Goal: Transaction & Acquisition: Purchase product/service

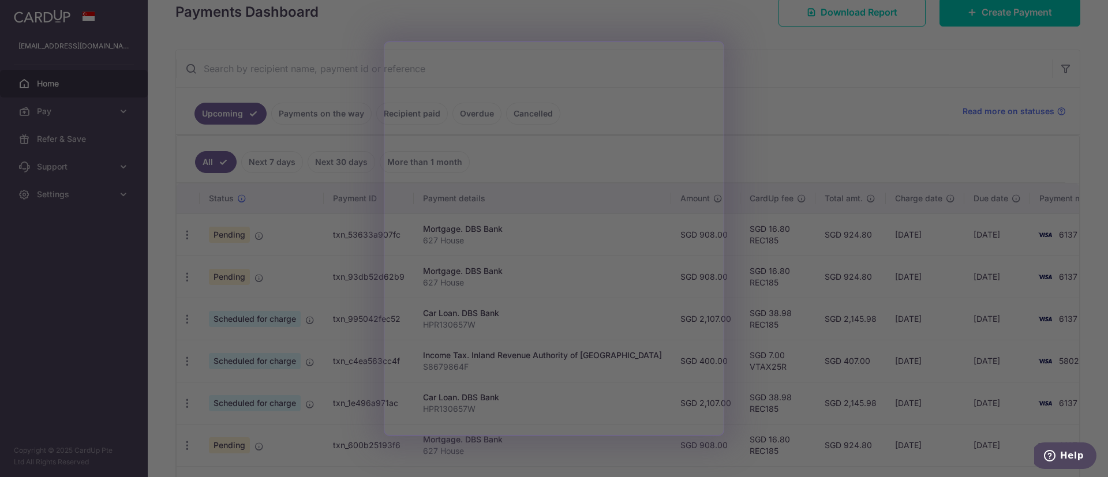
click at [769, 106] on div at bounding box center [559, 241] width 1119 height 482
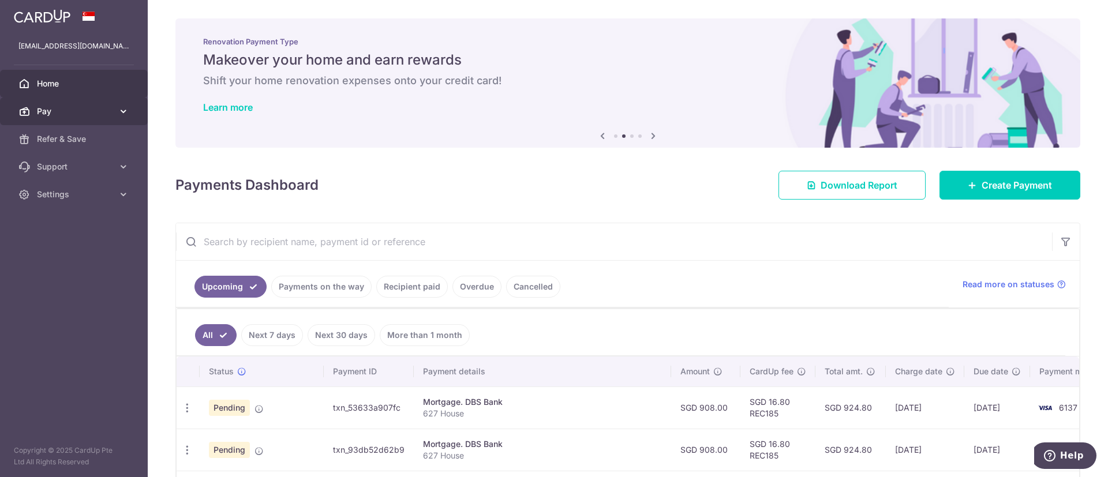
click at [70, 114] on span "Pay" at bounding box center [75, 112] width 76 height 12
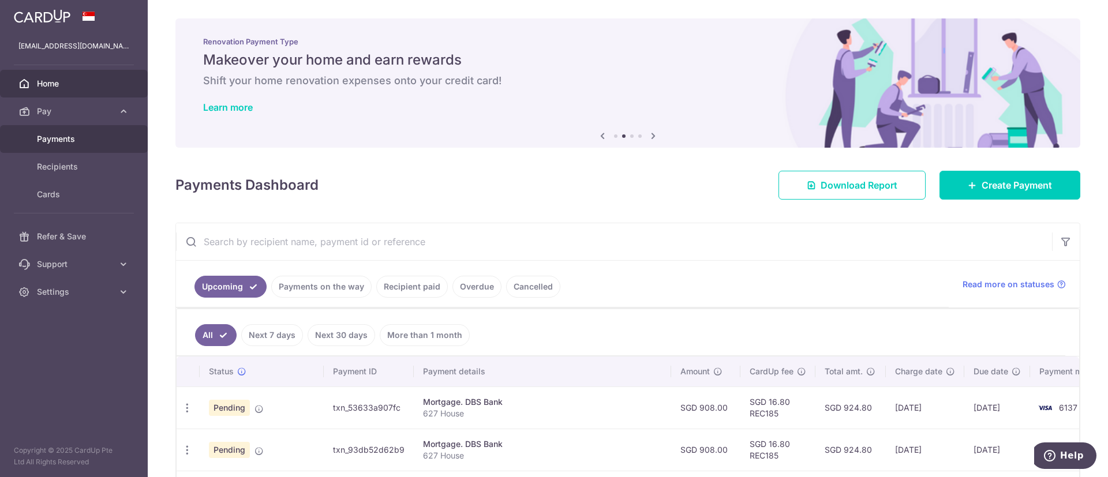
click at [69, 131] on link "Payments" at bounding box center [74, 139] width 148 height 28
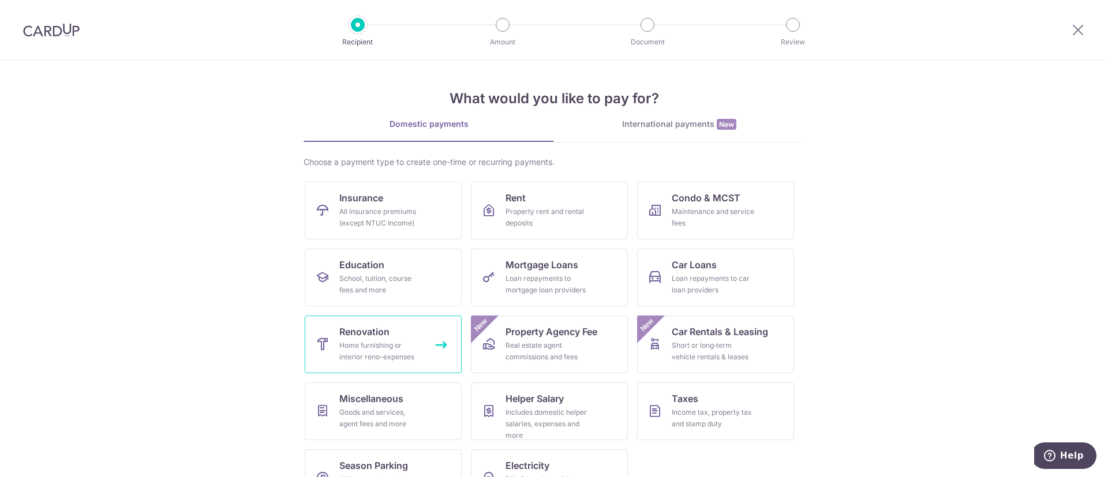
click at [393, 339] on link "Renovation Home furnishing or interior reno-expenses" at bounding box center [383, 345] width 157 height 58
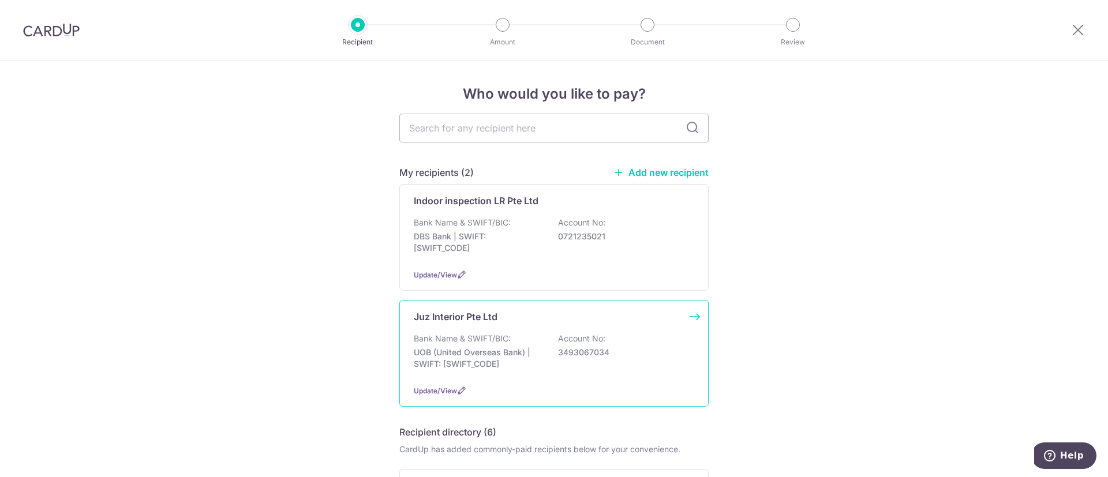
click at [587, 356] on p "3493067034" at bounding box center [622, 353] width 129 height 12
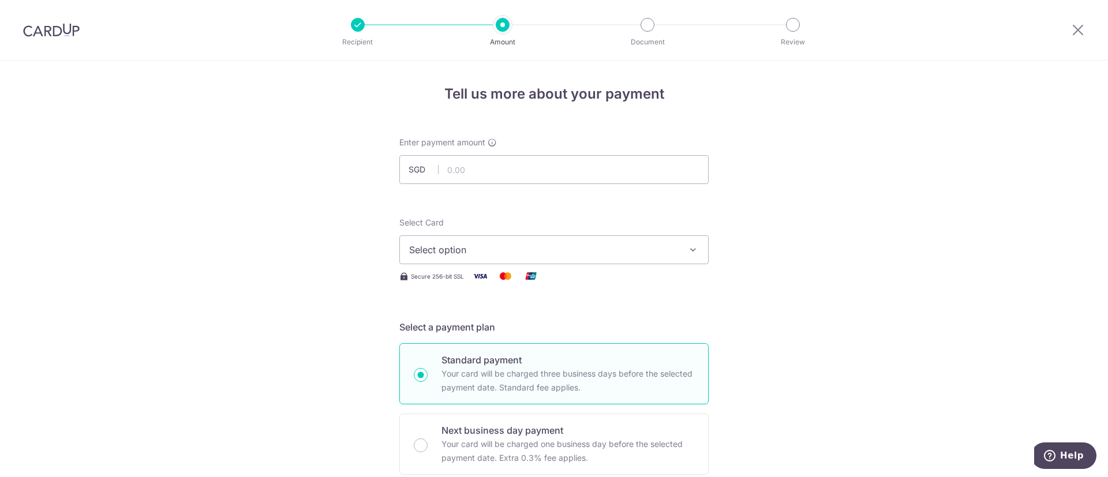
click at [610, 253] on span "Select option" at bounding box center [543, 250] width 269 height 14
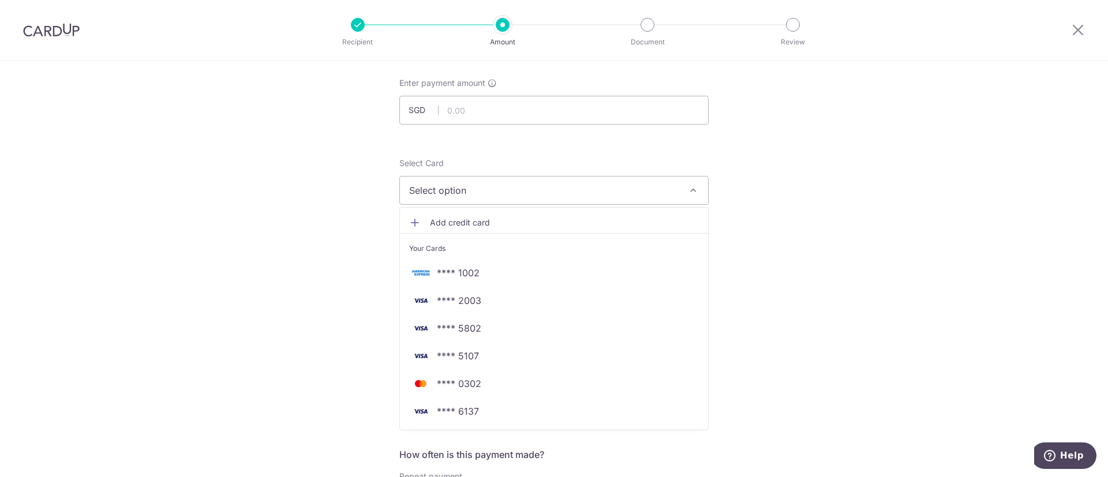
scroll to position [87, 0]
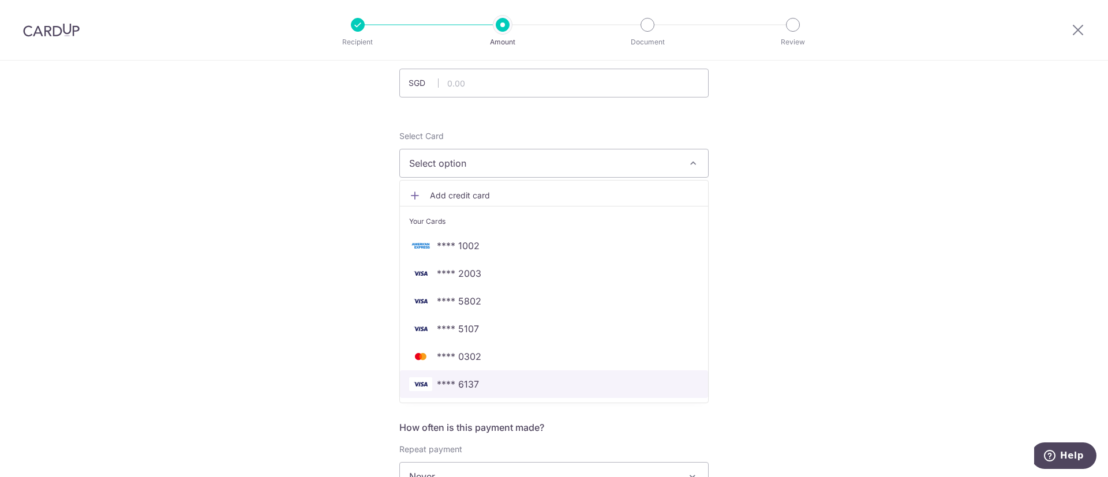
click at [533, 382] on span "**** 6137" at bounding box center [554, 384] width 290 height 14
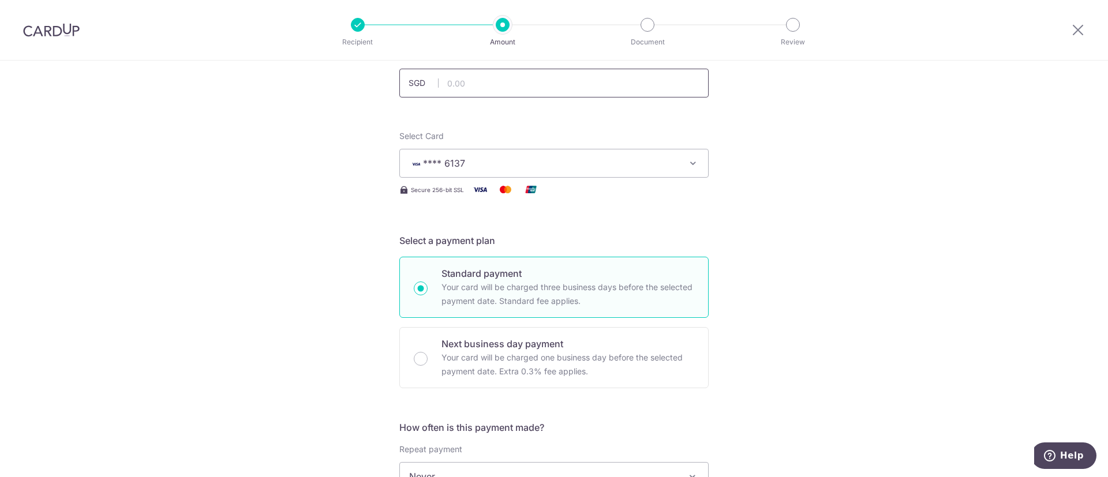
click at [531, 88] on input "text" at bounding box center [553, 83] width 309 height 29
type input "7,800.04"
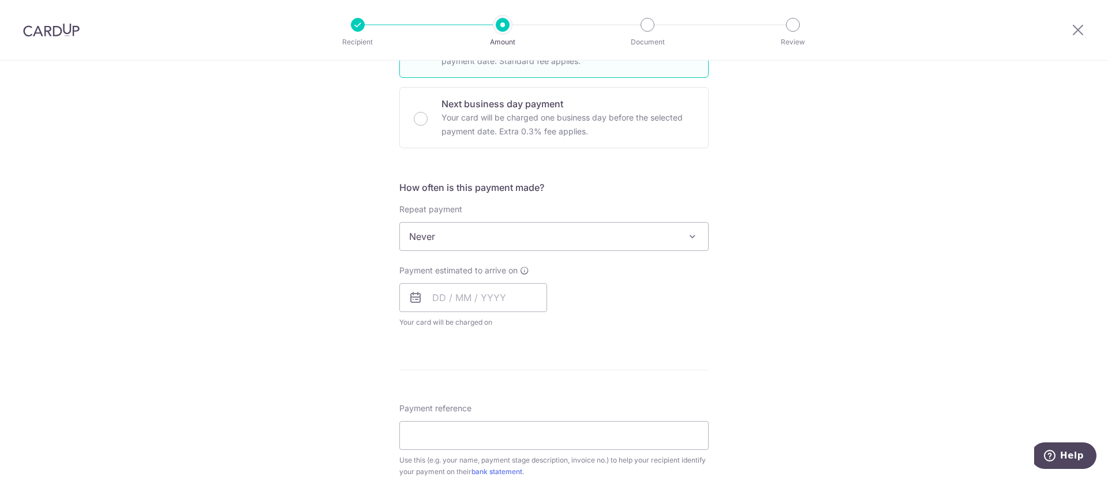
scroll to position [346, 0]
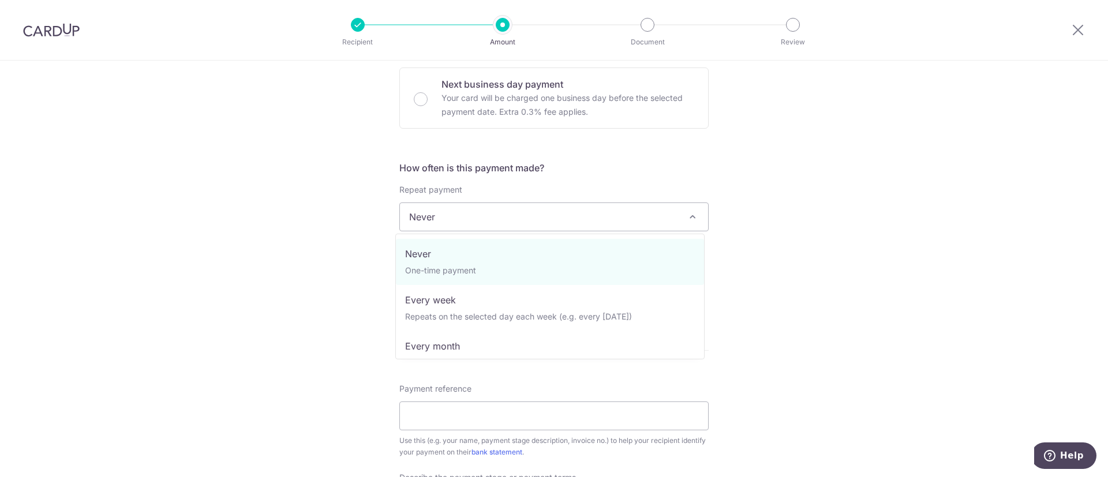
click at [528, 216] on span "Never" at bounding box center [554, 217] width 308 height 28
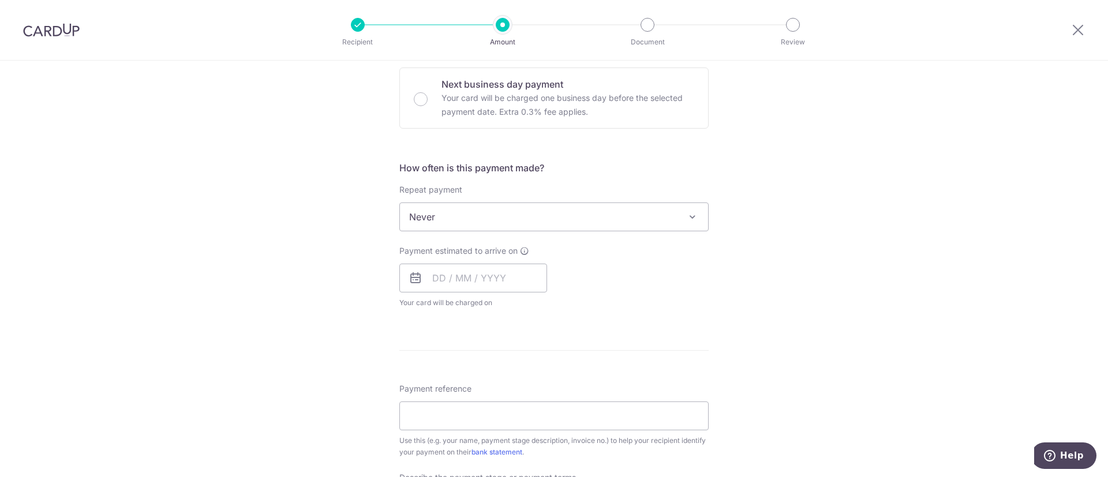
click at [528, 216] on span "Never" at bounding box center [554, 217] width 308 height 28
click at [455, 278] on input "text" at bounding box center [473, 278] width 148 height 29
click at [533, 430] on link "22" at bounding box center [538, 429] width 18 height 18
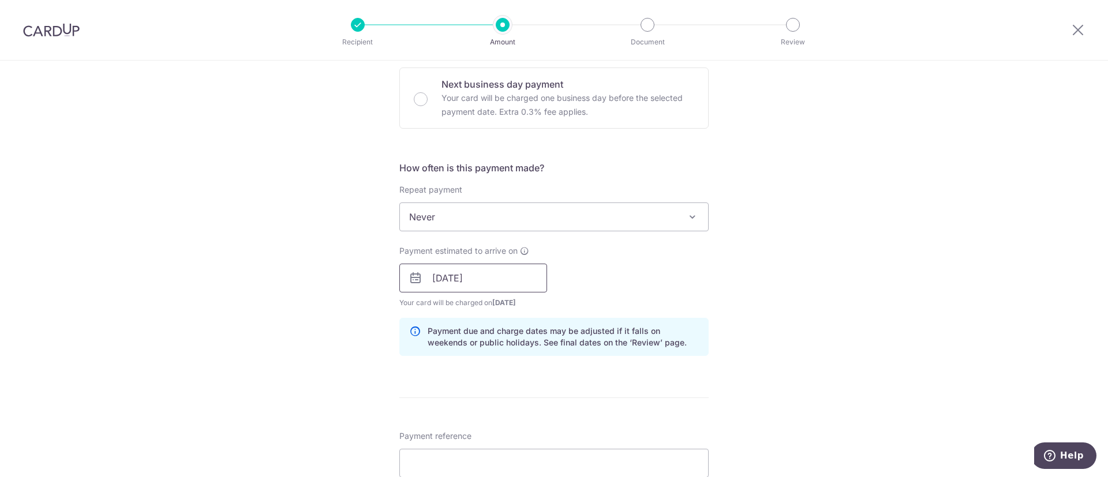
click at [501, 288] on input "22/08/2025" at bounding box center [473, 278] width 148 height 29
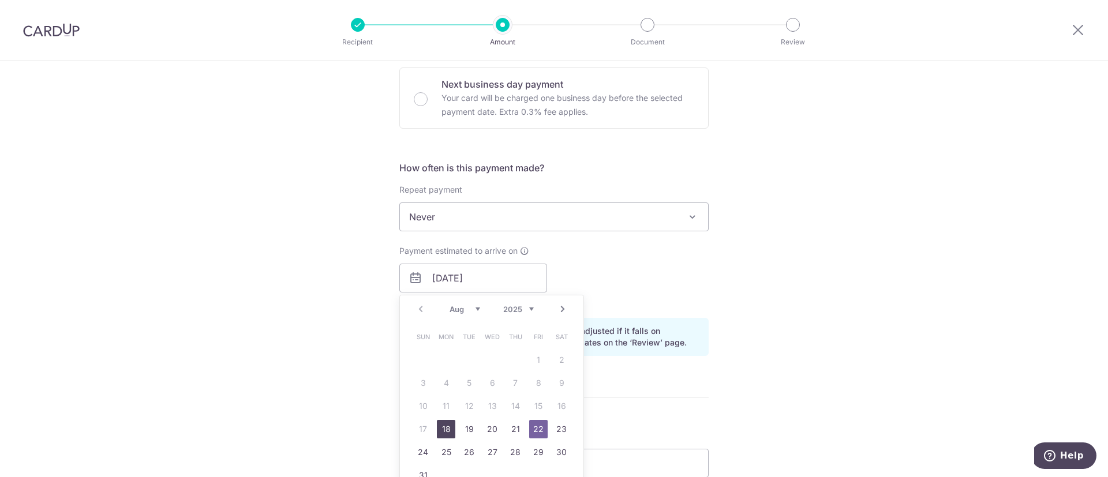
click at [437, 429] on link "18" at bounding box center [446, 429] width 18 height 18
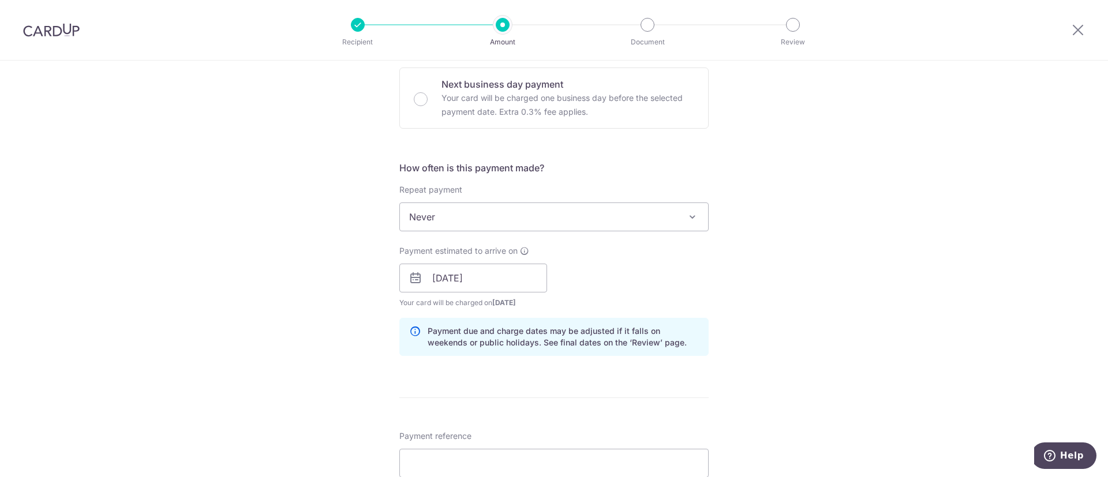
click at [743, 263] on div "Tell us more about your payment Enter payment amount SGD 7,800.04 7800.04 Selec…" at bounding box center [554, 298] width 1108 height 1168
click at [520, 279] on input "18/08/2025" at bounding box center [473, 278] width 148 height 29
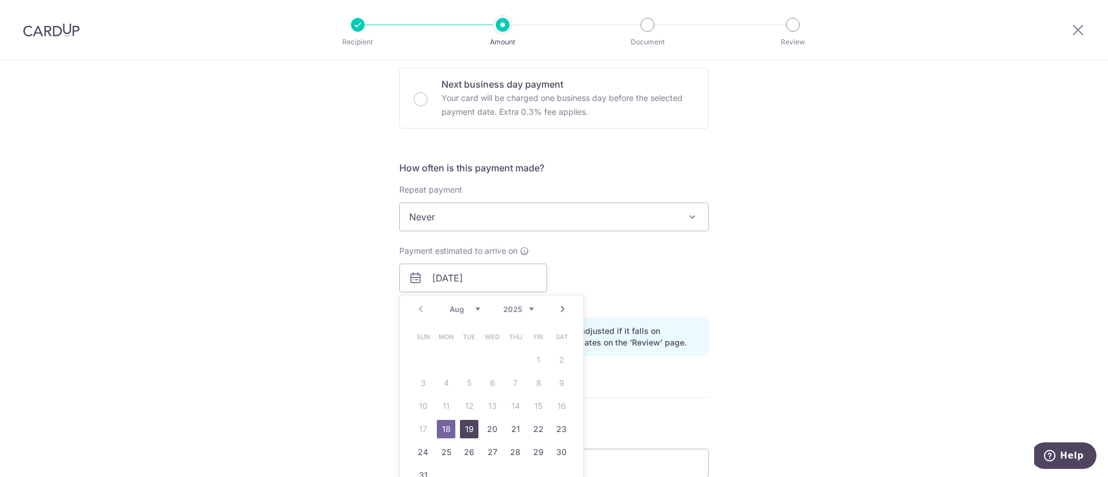
click at [464, 428] on link "19" at bounding box center [469, 429] width 18 height 18
type input "[DATE]"
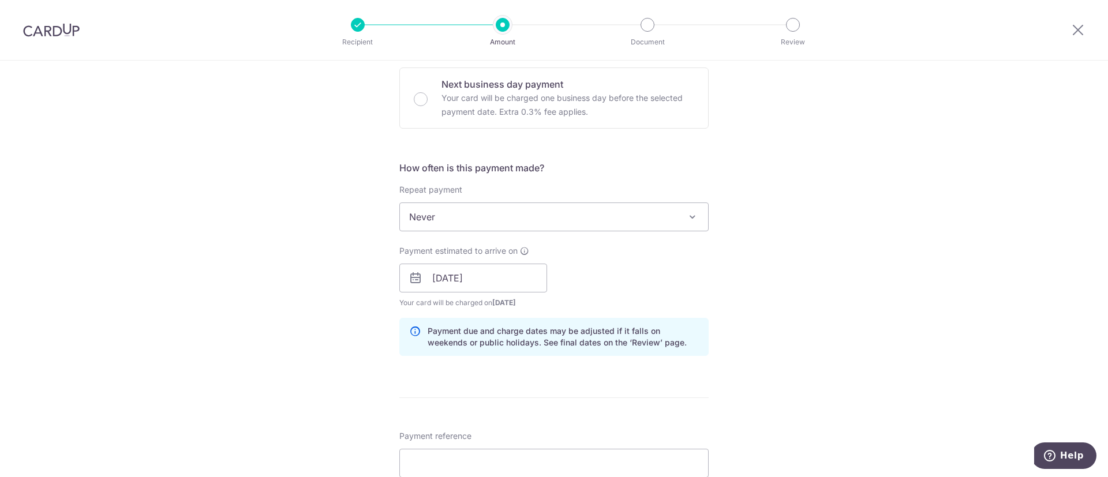
click at [718, 302] on div "Tell us more about your payment Enter payment amount SGD 7,800.04 7800.04 Selec…" at bounding box center [554, 298] width 1108 height 1168
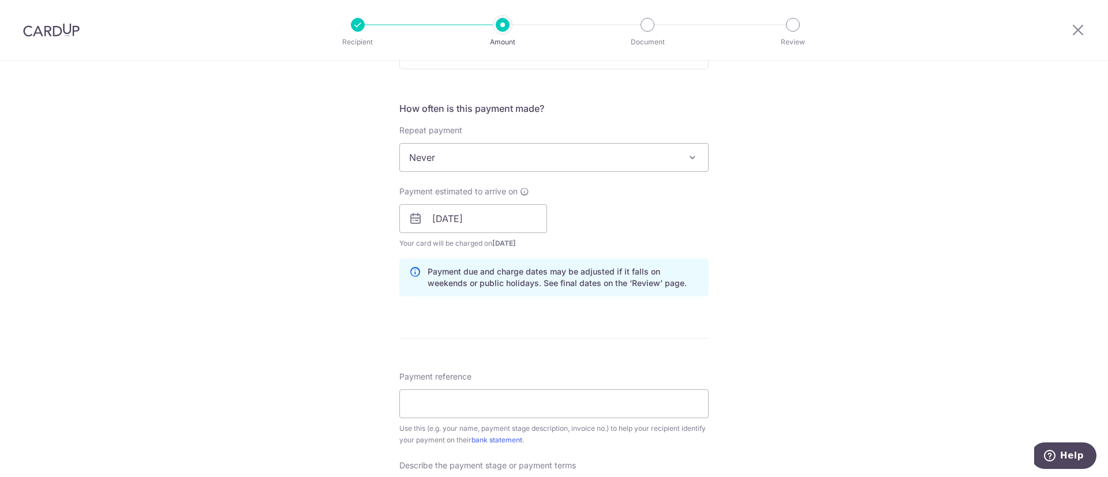
scroll to position [433, 0]
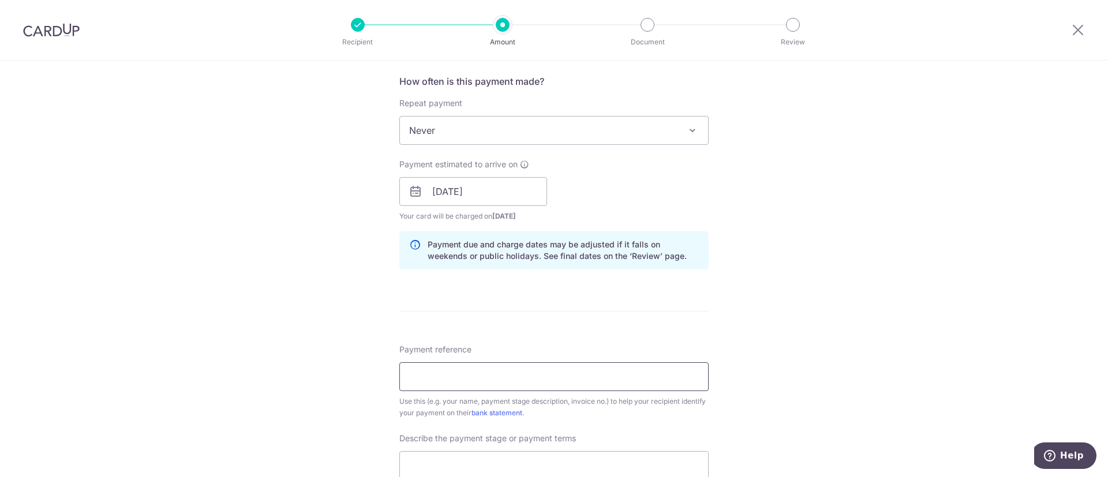
click at [556, 385] on input "Payment reference" at bounding box center [553, 376] width 309 height 29
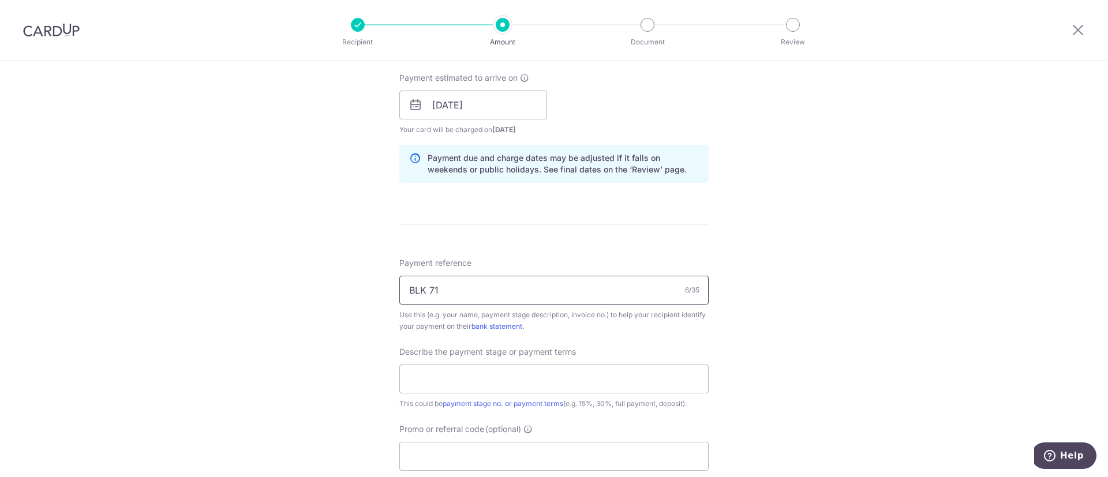
drag, startPoint x: 466, startPoint y: 288, endPoint x: 376, endPoint y: 282, distance: 89.6
click at [376, 282] on div "Tell us more about your payment Enter payment amount SGD 7,800.04 7800.04 Selec…" at bounding box center [554, 125] width 1108 height 1168
type input "25-Q0372-01"
click at [493, 377] on input "text" at bounding box center [553, 379] width 309 height 29
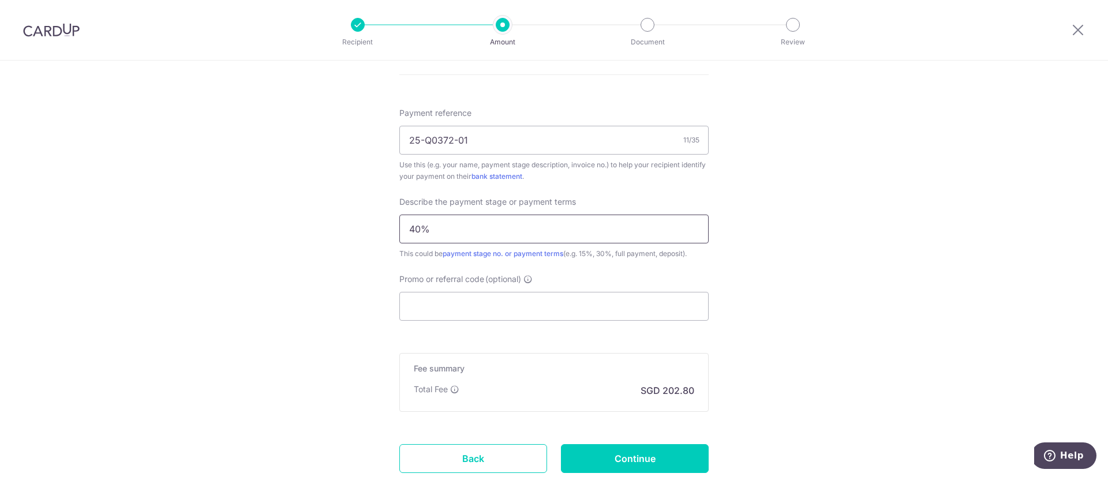
scroll to position [692, 0]
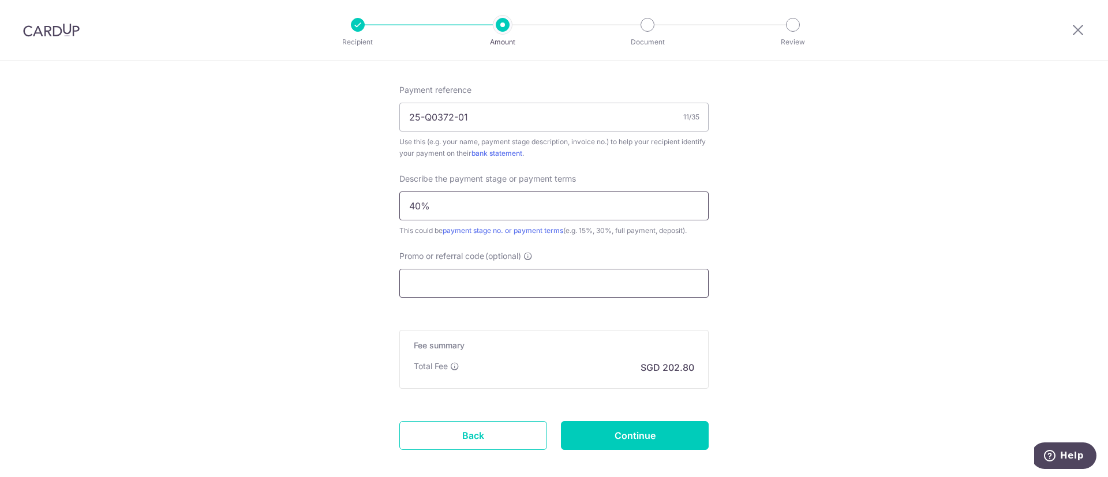
type input "40%"
click at [559, 286] on input "Promo or referral code (optional)" at bounding box center [553, 283] width 309 height 29
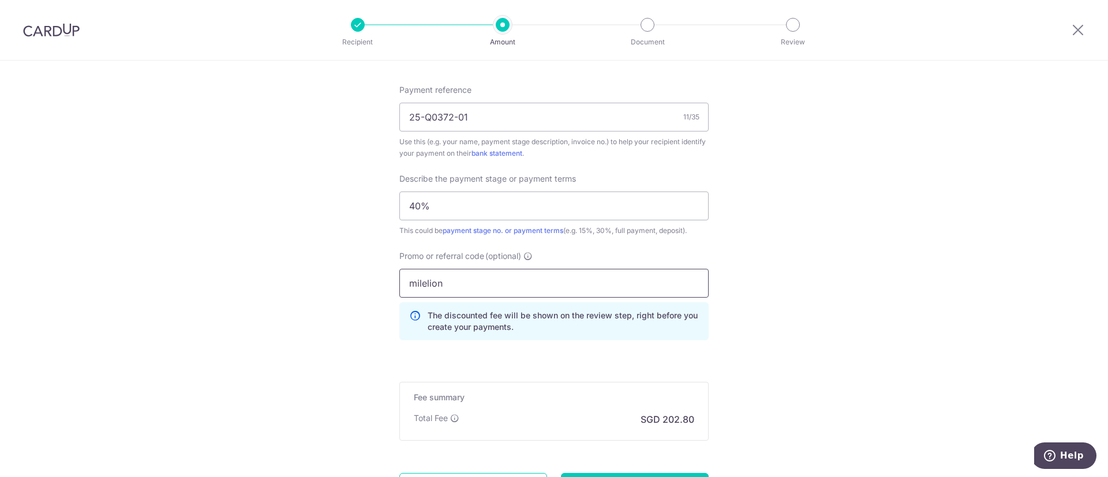
type input "milelion"
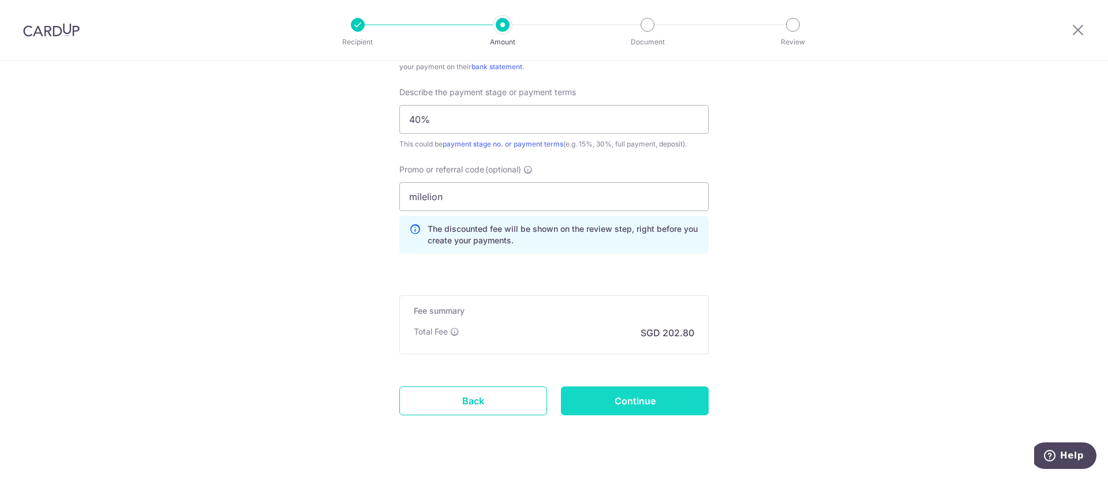
click at [664, 397] on input "Continue" at bounding box center [635, 401] width 148 height 29
type input "Create Schedule"
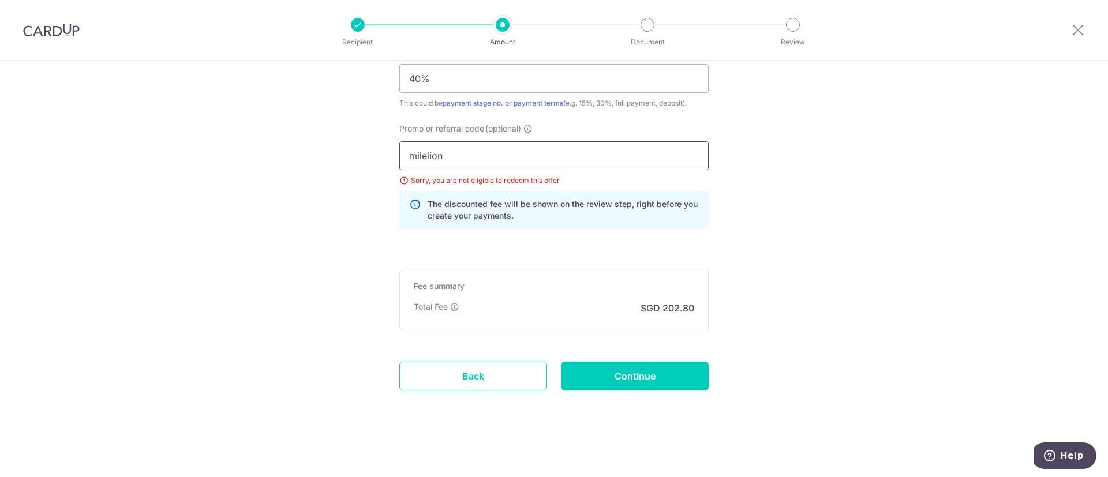
drag, startPoint x: 486, startPoint y: 159, endPoint x: 370, endPoint y: 152, distance: 116.2
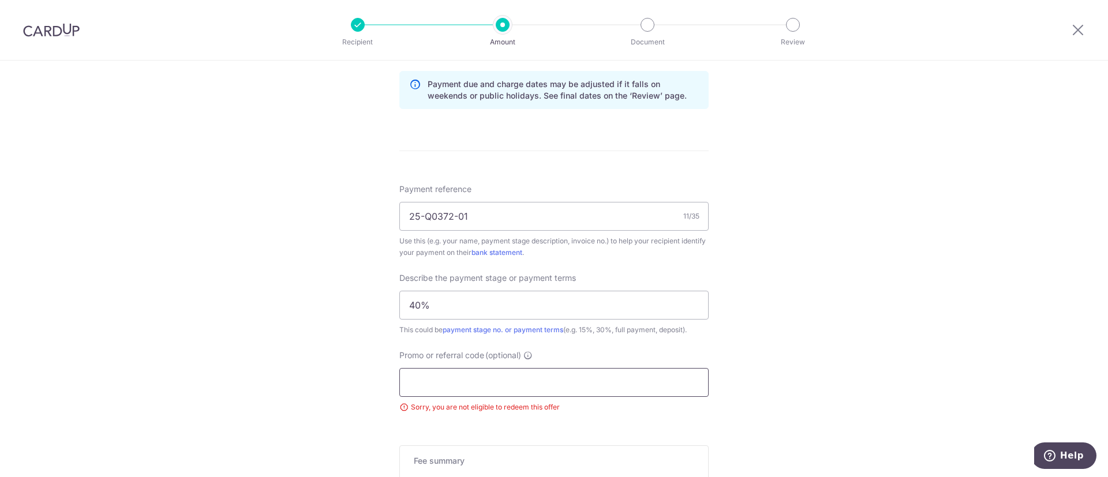
scroll to position [595, 0]
click at [476, 380] on input "Promo or referral code (optional)" at bounding box center [553, 380] width 309 height 29
paste input "3HOME25R"
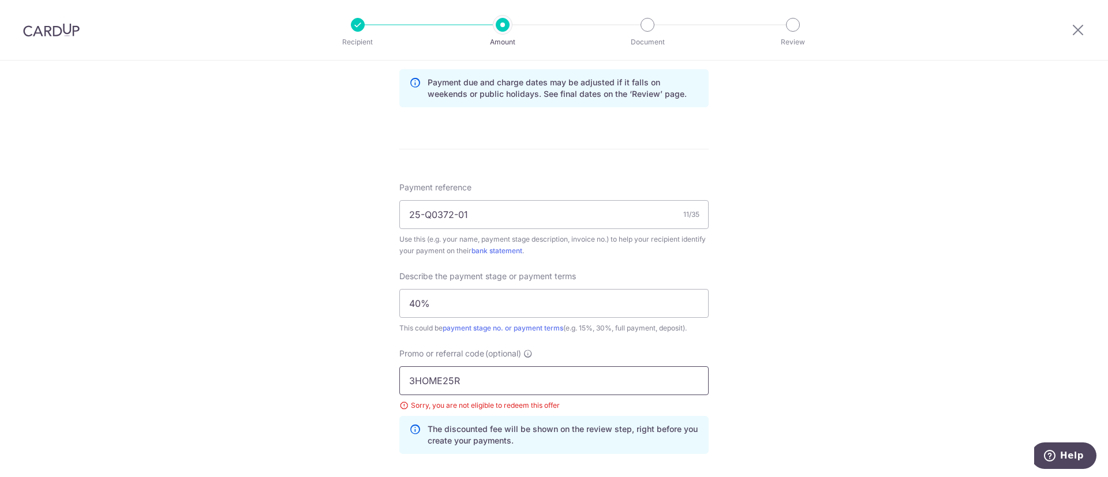
type input "3HOME25R"
click at [771, 321] on div "Tell us more about your payment Enter payment amount SGD 7,800.04 7800.04 Selec…" at bounding box center [554, 84] width 1108 height 1236
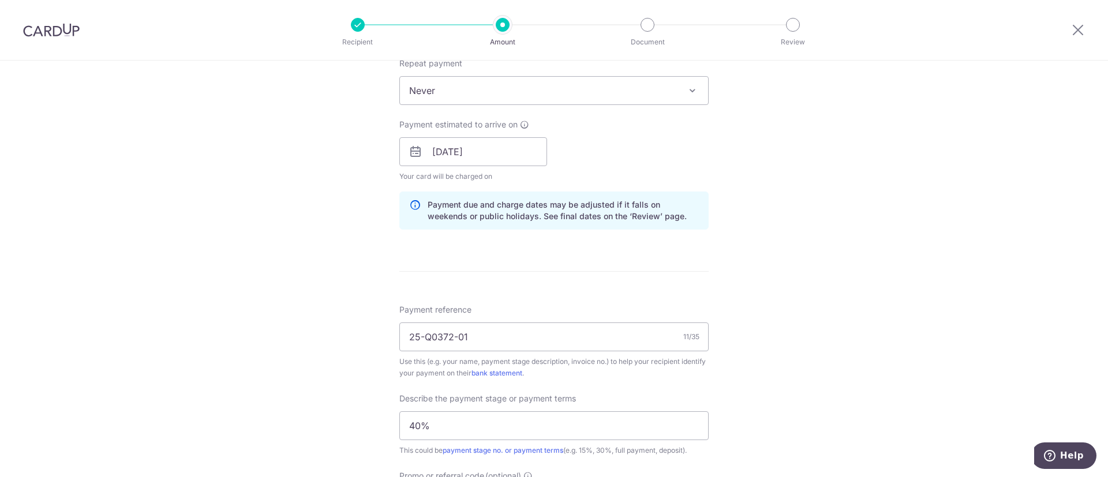
scroll to position [422, 0]
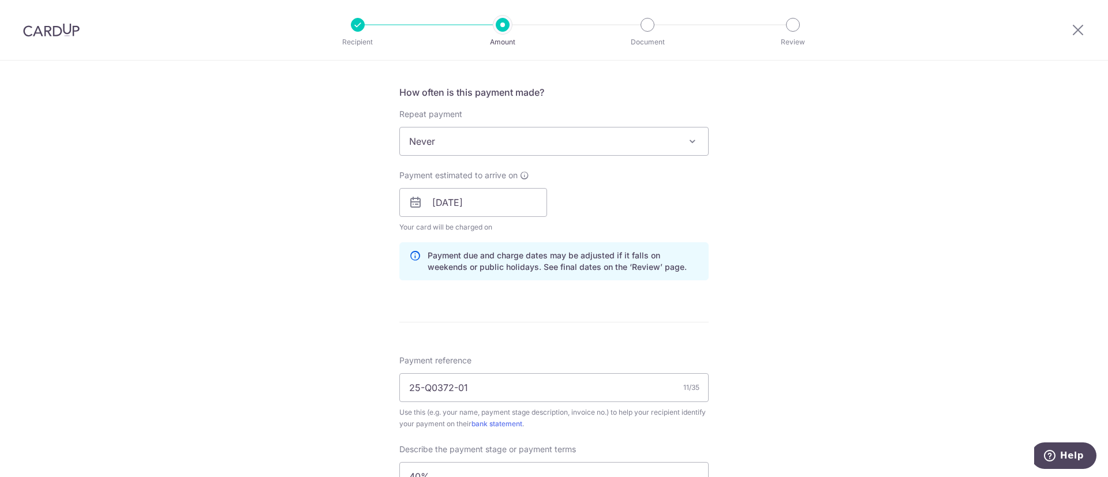
click at [536, 141] on span "Never" at bounding box center [554, 142] width 308 height 28
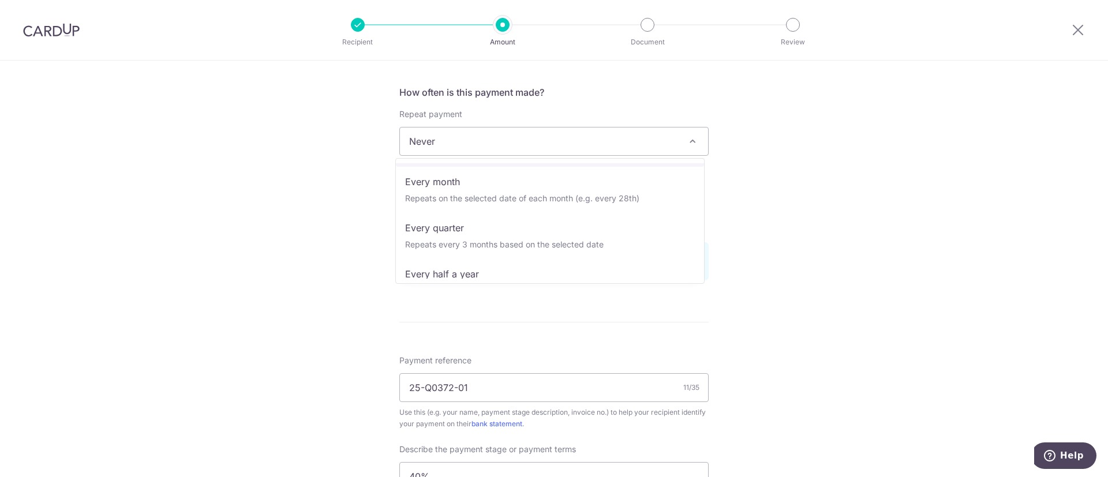
scroll to position [115, 0]
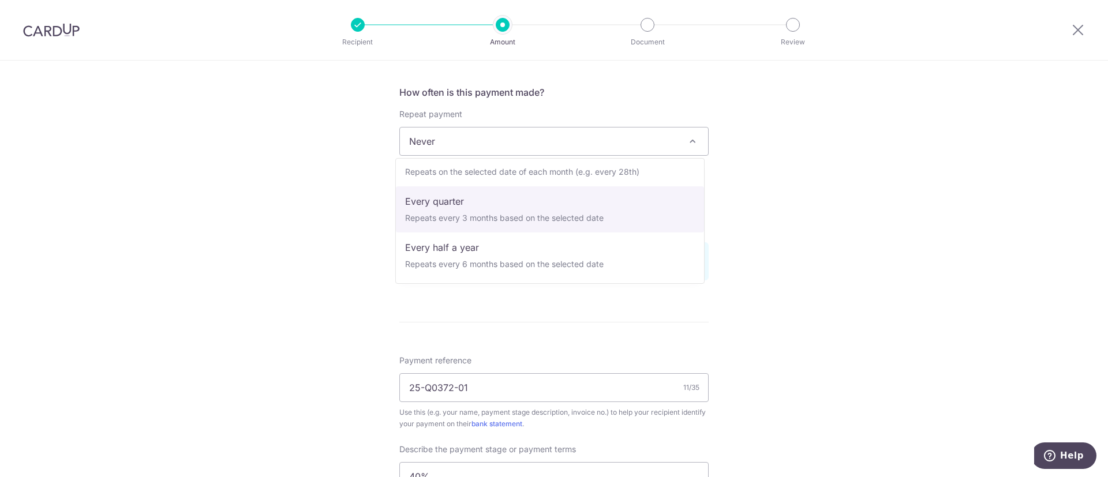
select select "4"
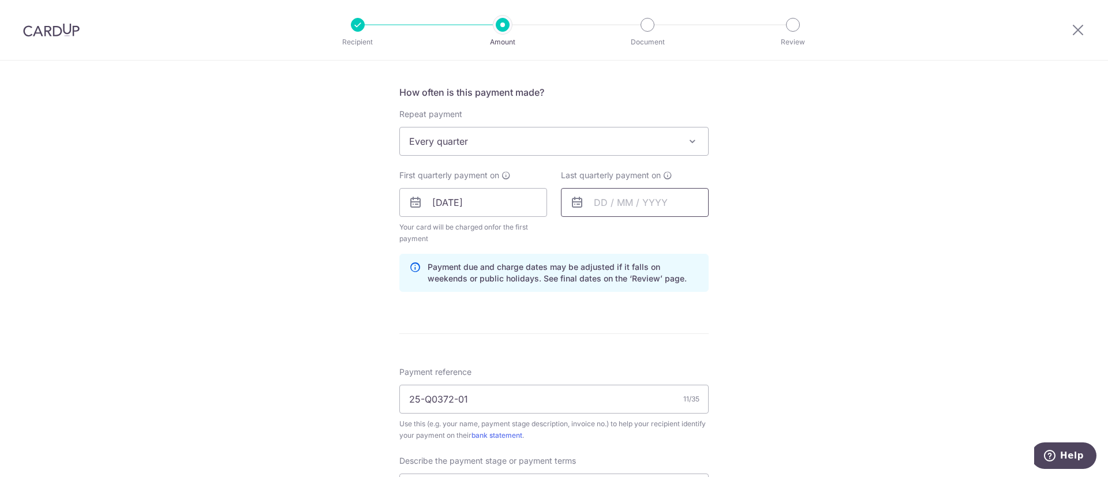
click at [623, 207] on input "text" at bounding box center [635, 202] width 148 height 29
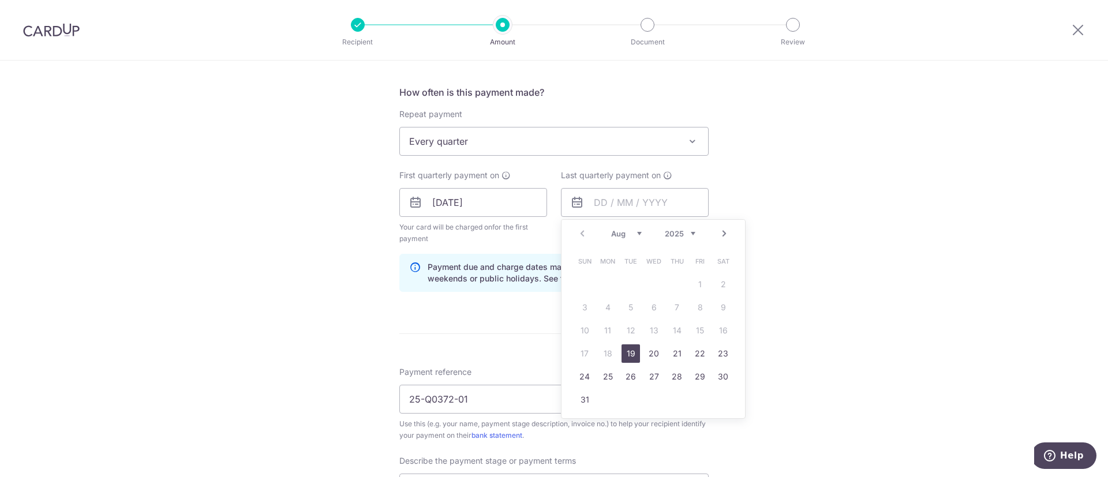
click at [632, 151] on span "Every quarter" at bounding box center [554, 142] width 308 height 28
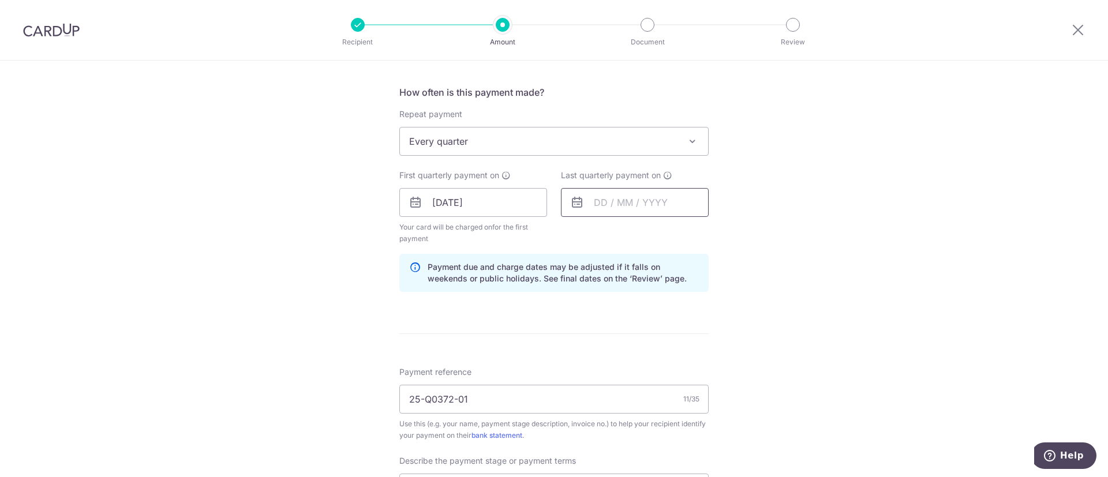
click at [603, 204] on input "text" at bounding box center [635, 202] width 148 height 29
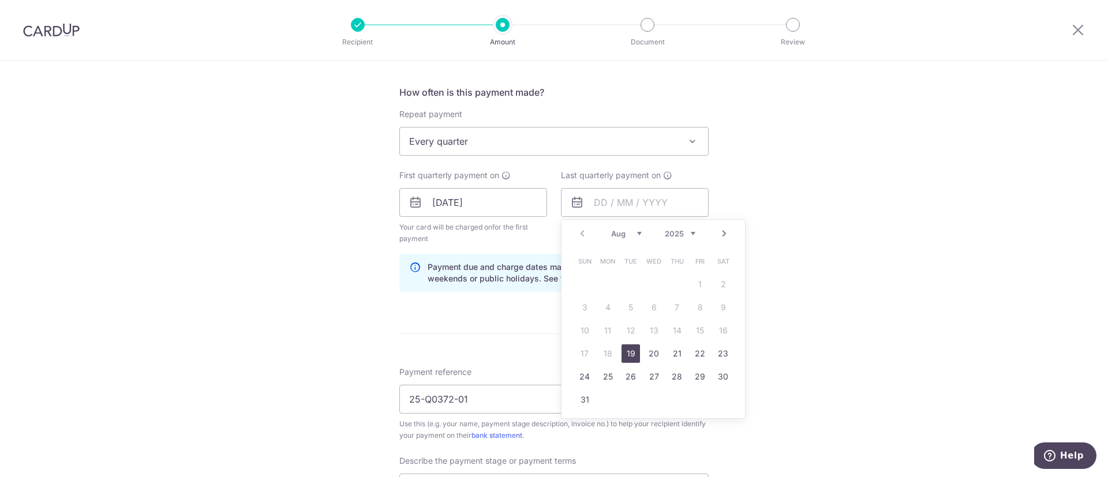
click at [720, 232] on link "Next" at bounding box center [724, 234] width 14 height 14
click at [700, 376] on link "31" at bounding box center [700, 377] width 18 height 18
type input "[DATE]"
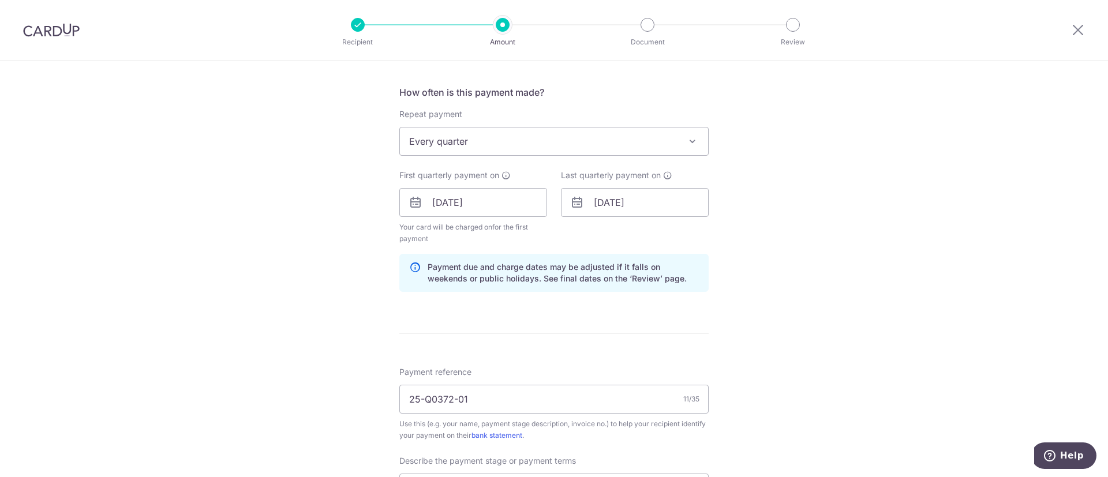
click at [781, 274] on div "Tell us more about your payment Enter payment amount SGD 7,800.04 7800.04 Selec…" at bounding box center [554, 263] width 1108 height 1248
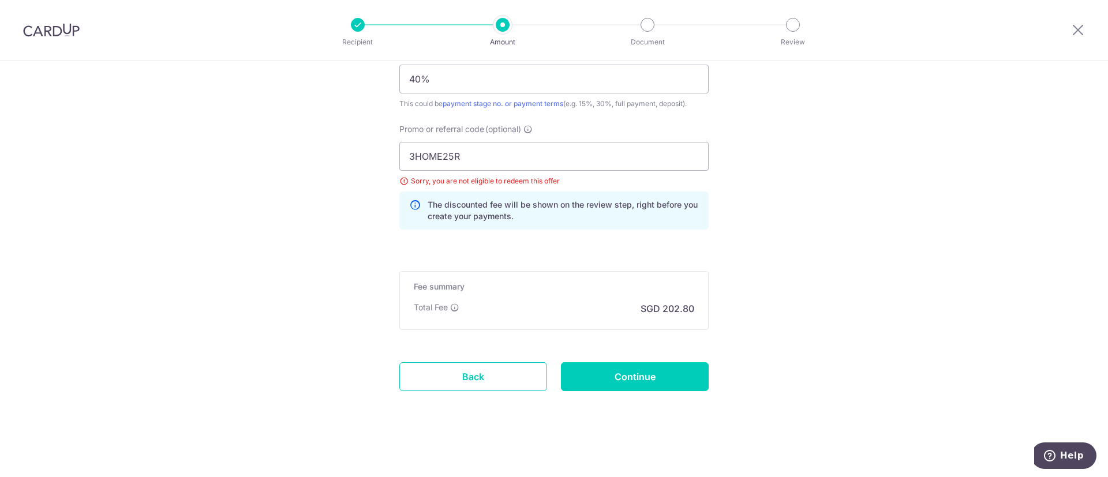
scroll to position [831, 0]
click at [668, 372] on input "Continue" at bounding box center [635, 376] width 148 height 29
type input "Update Schedule"
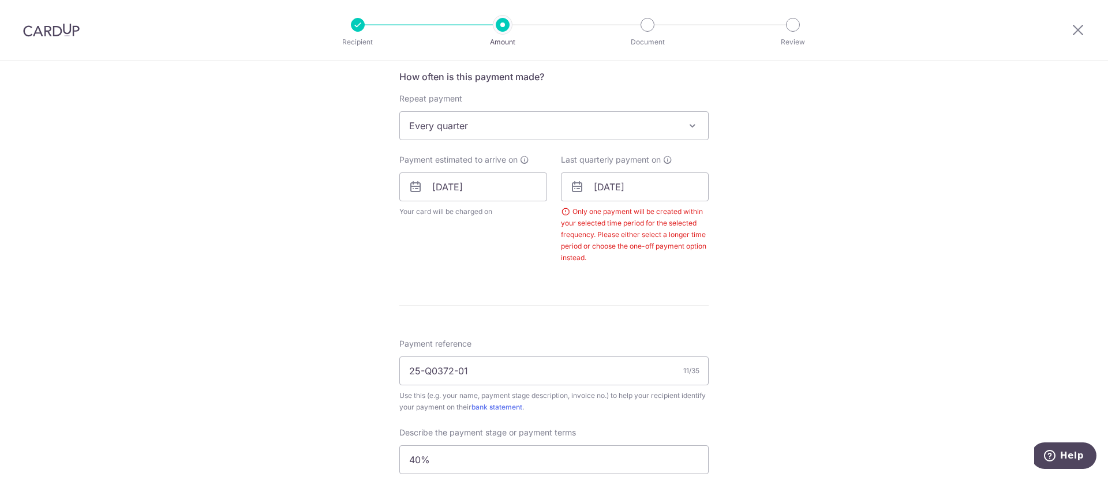
scroll to position [410, 0]
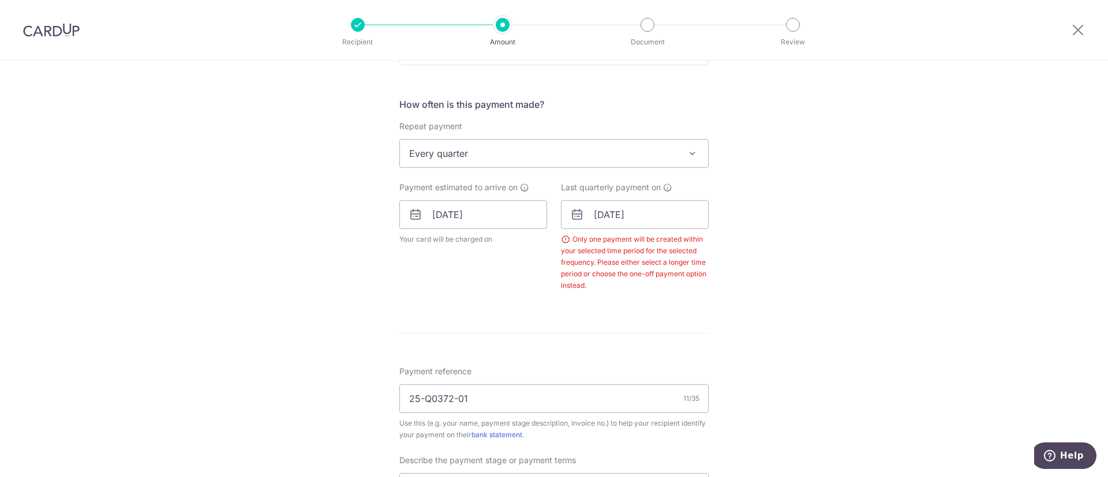
click at [685, 152] on span at bounding box center [692, 154] width 14 height 14
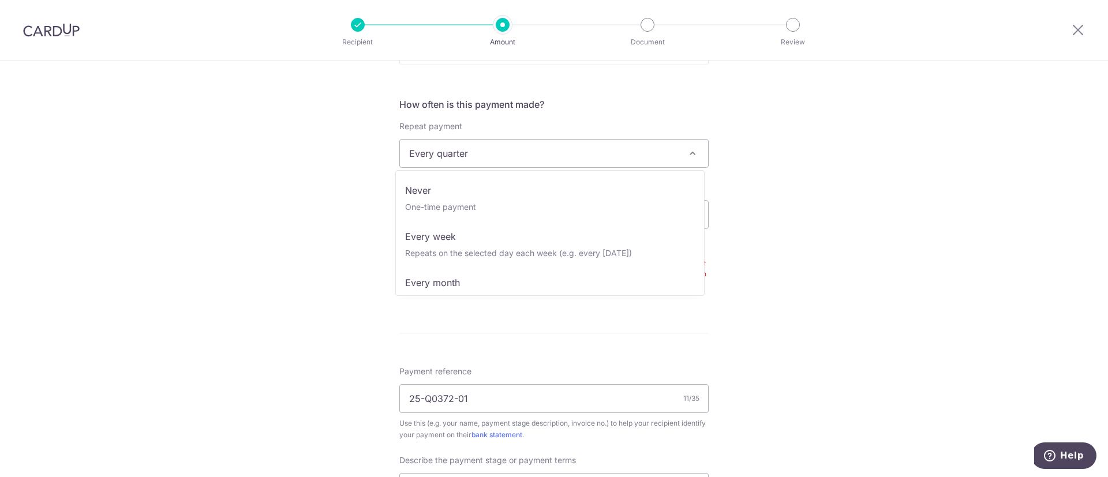
scroll to position [46, 0]
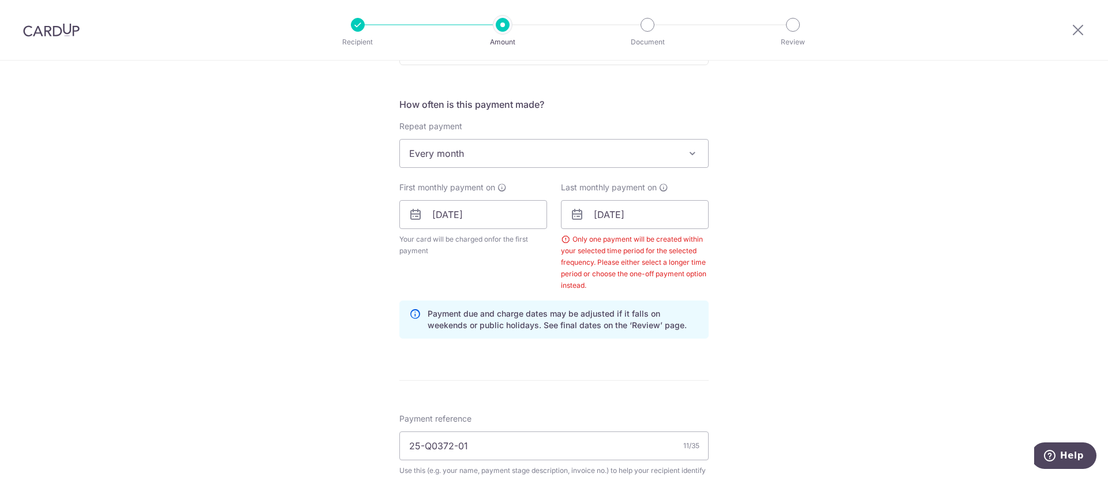
click at [679, 159] on span "Every month" at bounding box center [554, 154] width 308 height 28
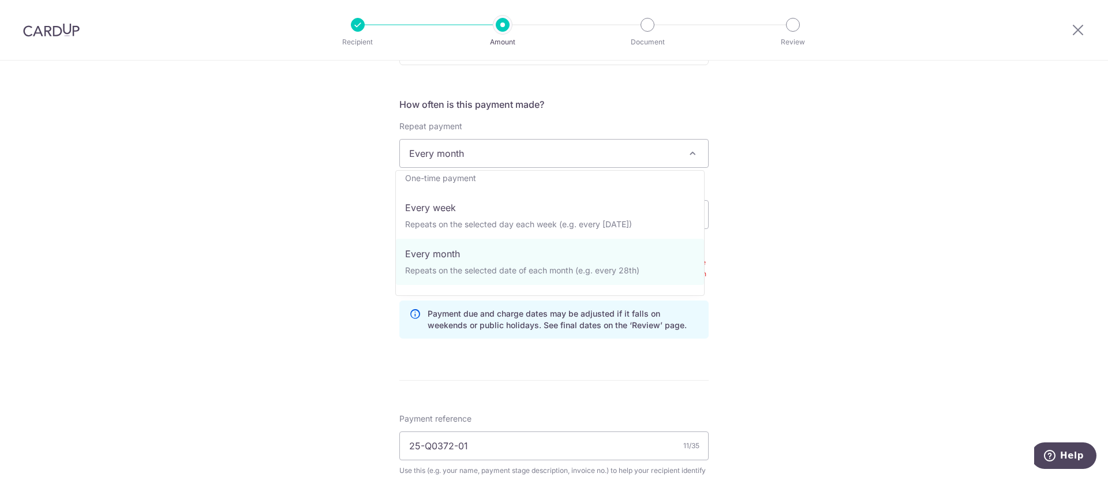
scroll to position [115, 0]
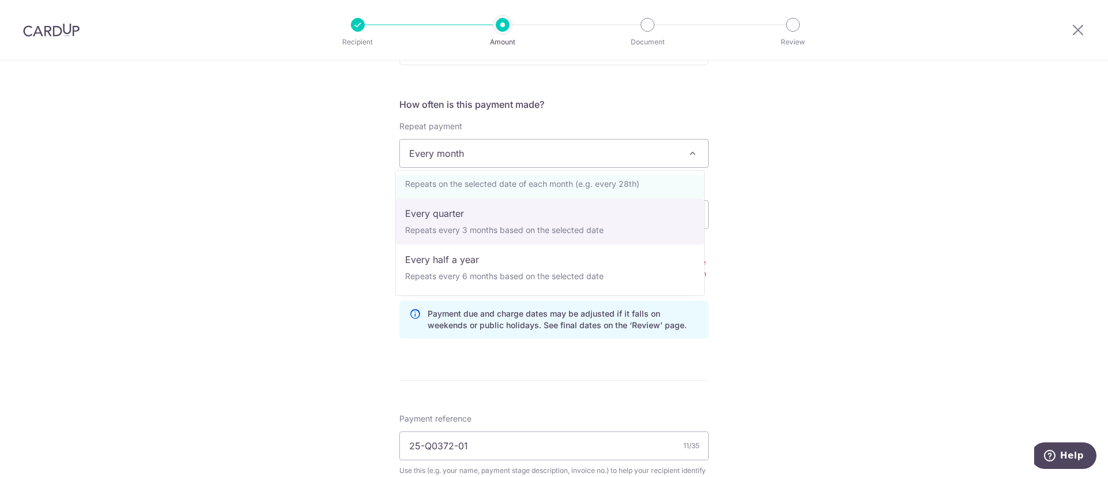
select select "4"
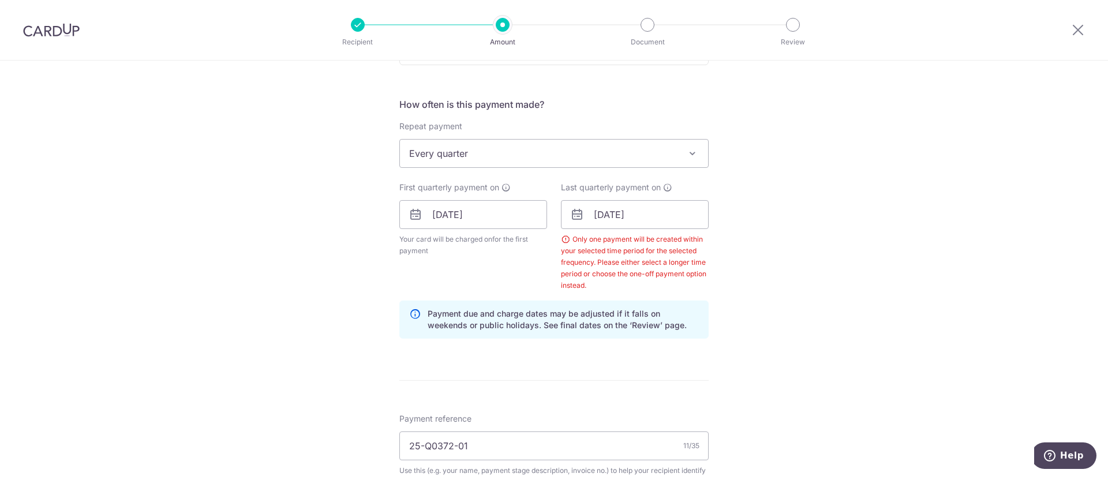
click at [753, 253] on div "Tell us more about your payment Enter payment amount SGD 7,800.04 7800.04 Selec…" at bounding box center [554, 284] width 1108 height 1266
click at [696, 218] on input "[DATE]" at bounding box center [635, 214] width 148 height 29
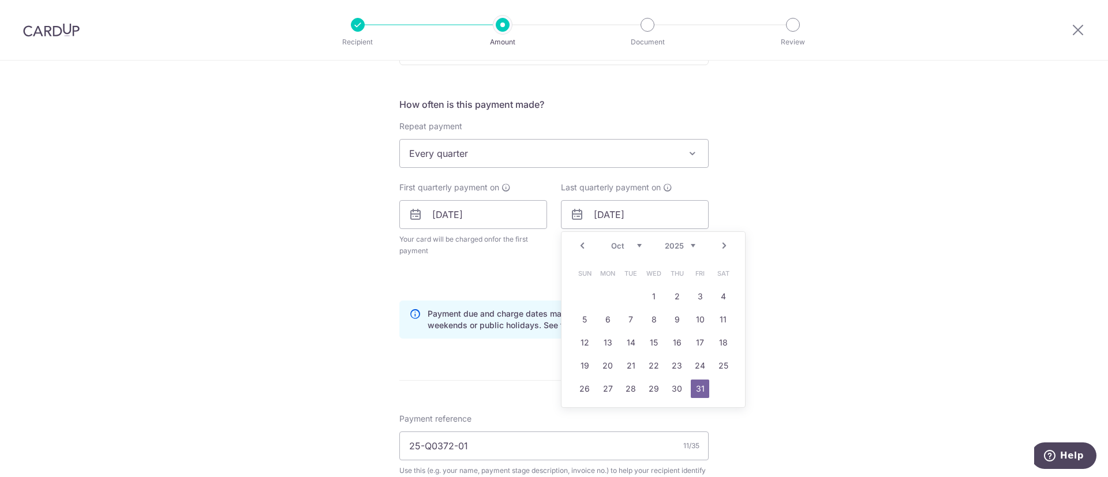
click at [627, 246] on select "Aug Sep Oct Nov Dec" at bounding box center [626, 245] width 31 height 9
click at [653, 363] on link "19" at bounding box center [653, 366] width 18 height 18
type input "[DATE]"
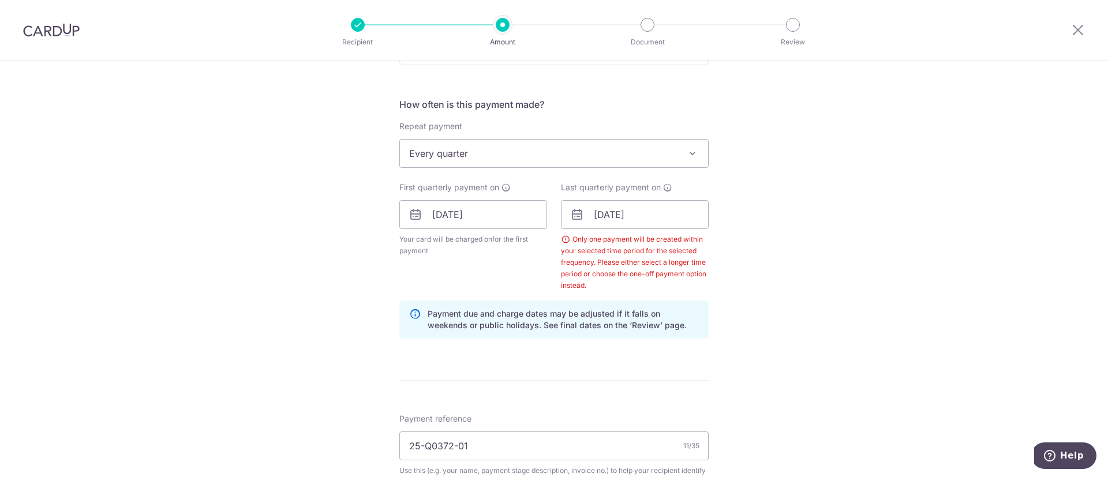
click at [797, 312] on div "Tell us more about your payment Enter payment amount SGD 7,800.04 7800.04 Selec…" at bounding box center [554, 284] width 1108 height 1266
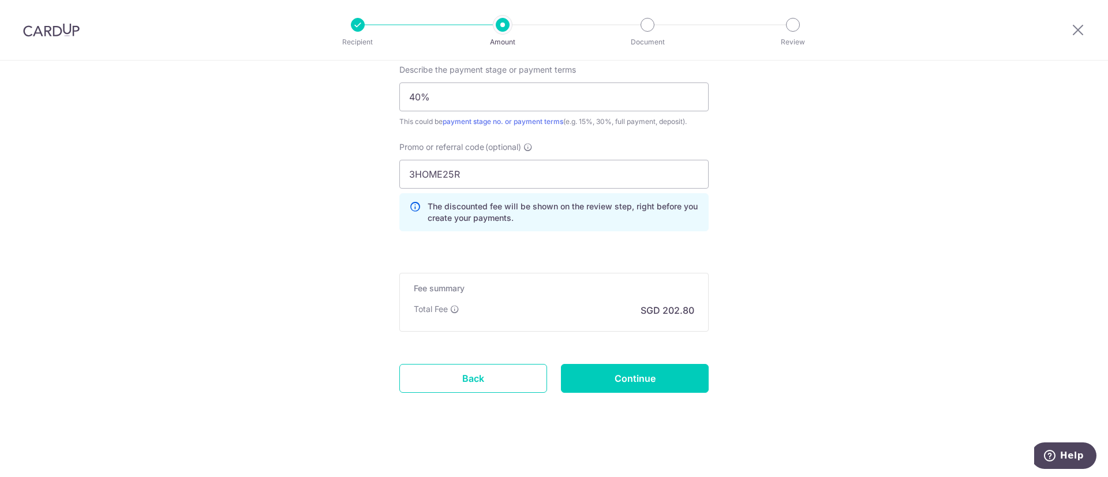
scroll to position [850, 0]
click at [680, 374] on input "Continue" at bounding box center [635, 376] width 148 height 29
type input "Update Schedule"
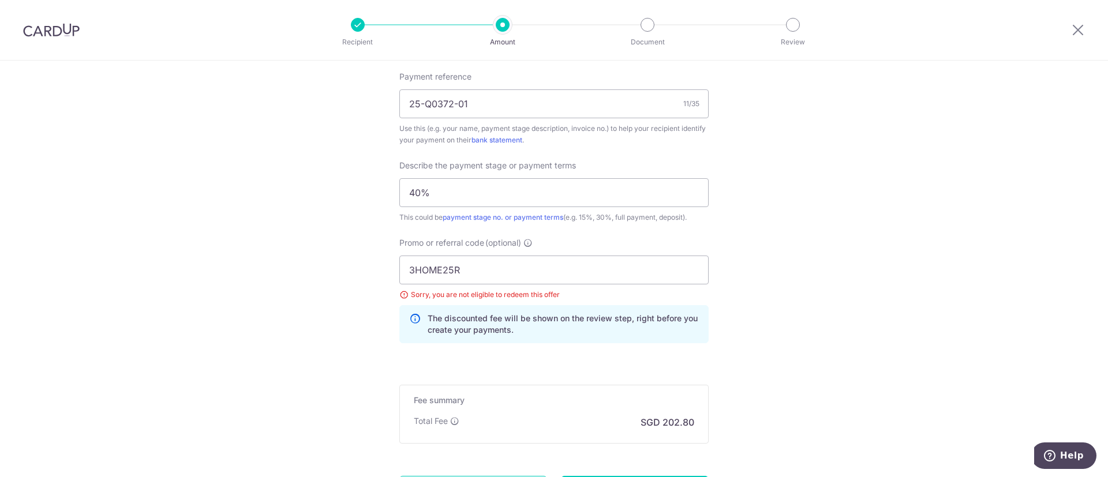
scroll to position [773, 0]
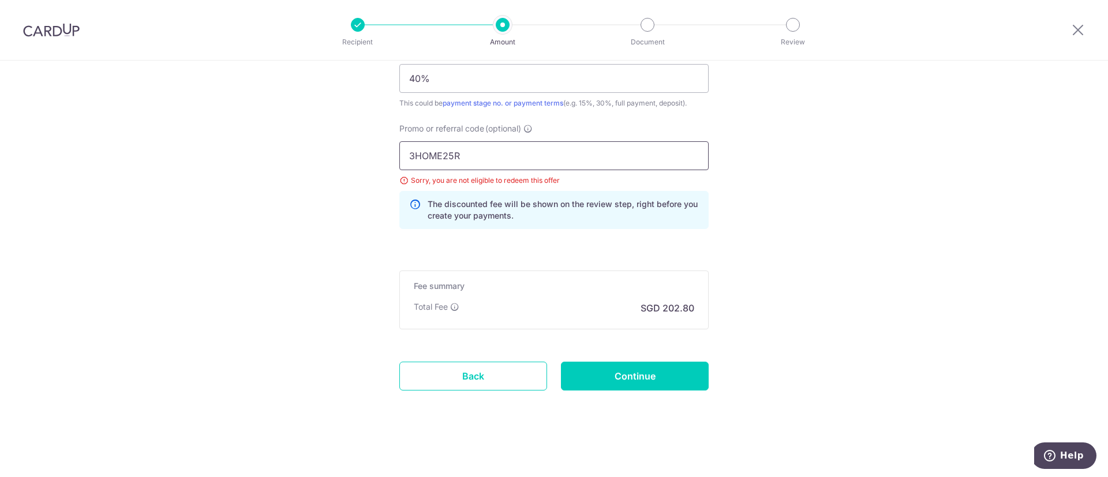
drag, startPoint x: 483, startPoint y: 155, endPoint x: 342, endPoint y: 142, distance: 142.5
paste input "REC185"
type input "REC185"
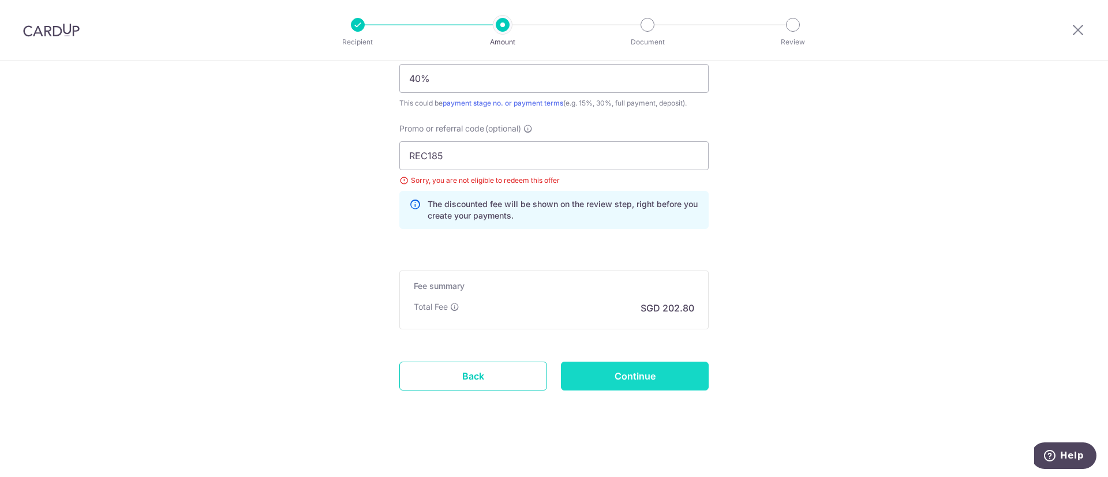
click at [672, 378] on input "Continue" at bounding box center [635, 376] width 148 height 29
type input "Update Schedule"
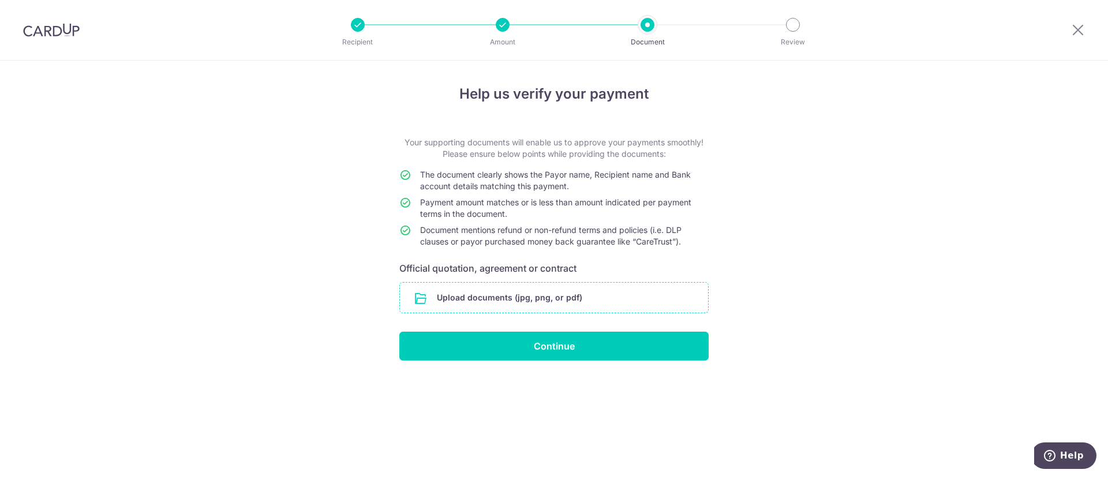
click at [502, 289] on input "file" at bounding box center [554, 298] width 308 height 30
click at [772, 238] on div "Help us verify your payment Your supporting documents will enable us to approve…" at bounding box center [554, 269] width 1108 height 417
click at [563, 302] on input "file" at bounding box center [554, 298] width 308 height 30
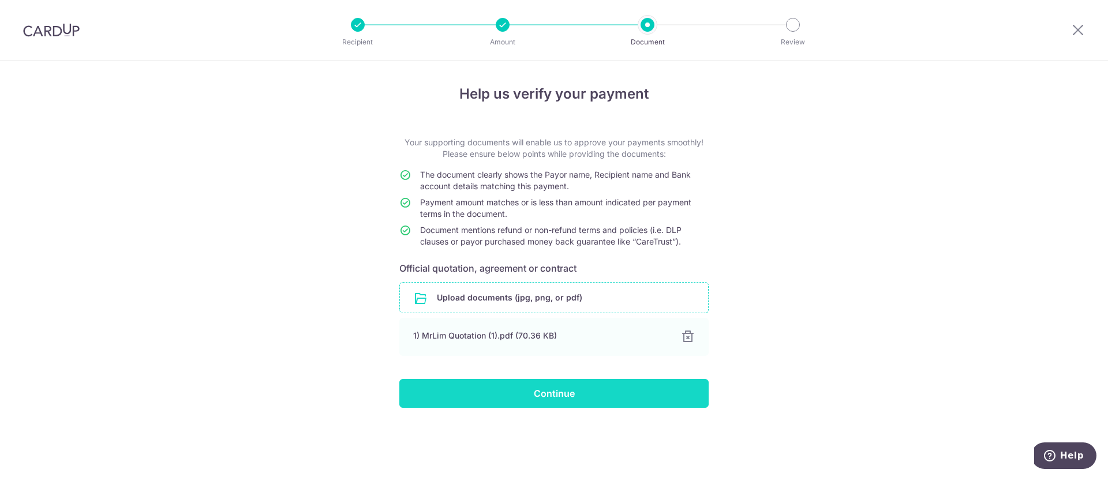
click at [558, 390] on input "Continue" at bounding box center [553, 393] width 309 height 29
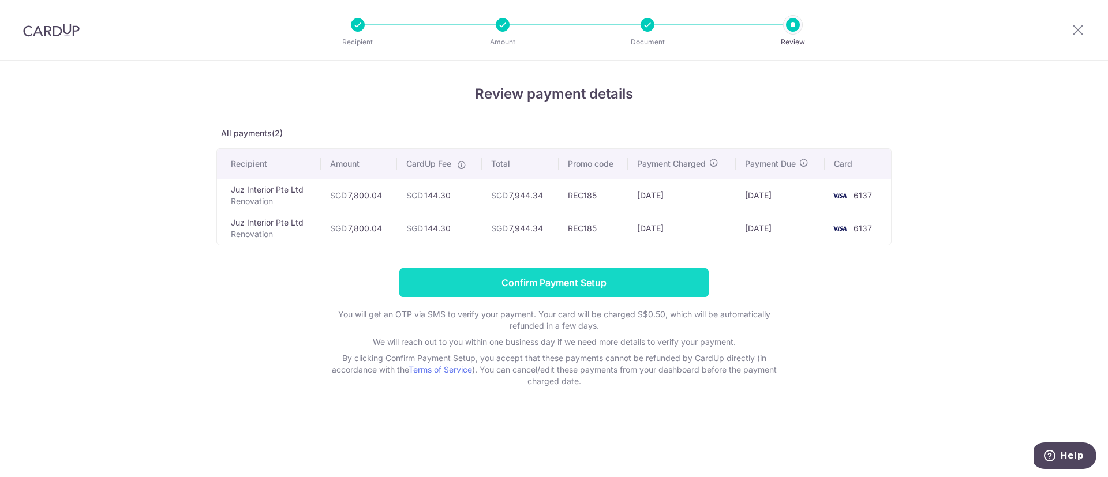
click at [567, 284] on input "Confirm Payment Setup" at bounding box center [553, 282] width 309 height 29
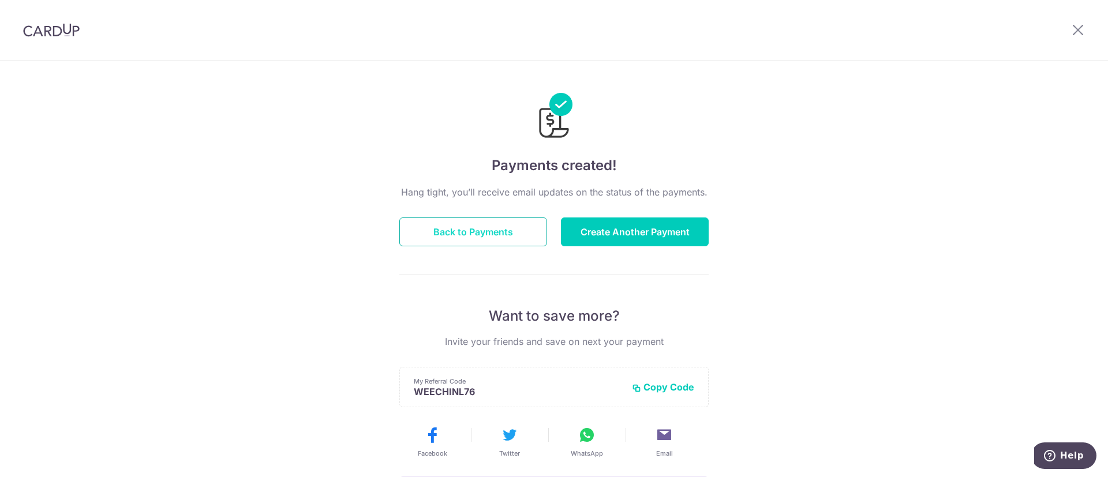
click at [465, 234] on button "Back to Payments" at bounding box center [473, 232] width 148 height 29
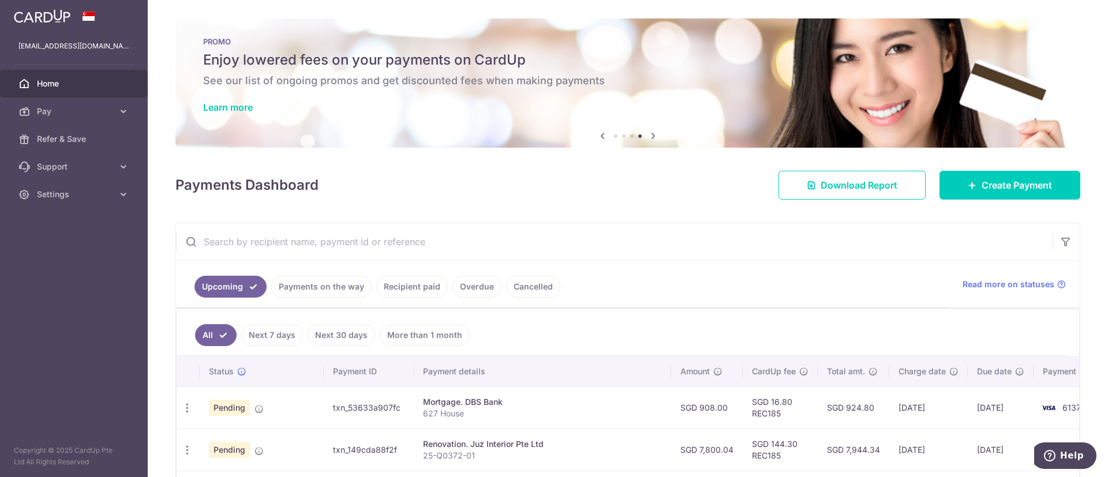
click at [74, 84] on span "Home" at bounding box center [75, 84] width 76 height 12
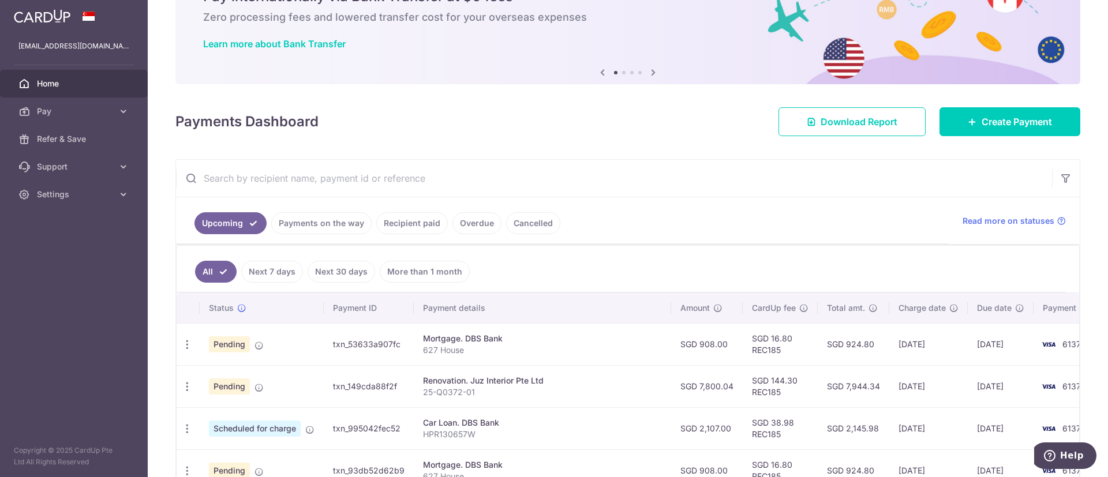
scroll to position [260, 0]
